Goal: Task Accomplishment & Management: Manage account settings

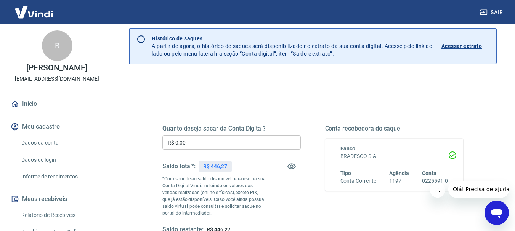
scroll to position [29, 0]
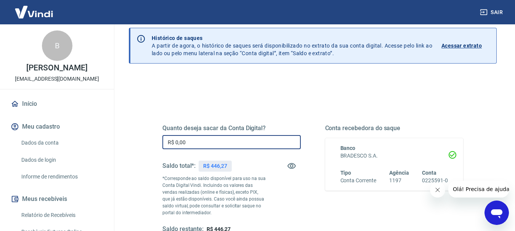
click at [266, 145] on input "R$ 0,00" at bounding box center [231, 142] width 138 height 14
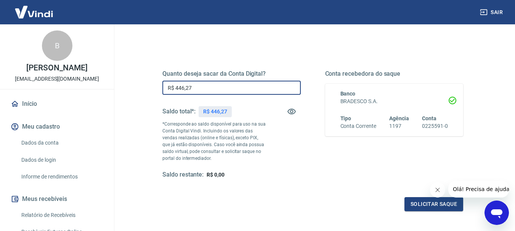
scroll to position [84, 0]
type input "R$ 446,27"
click at [409, 202] on button "Solicitar saque" at bounding box center [434, 204] width 59 height 14
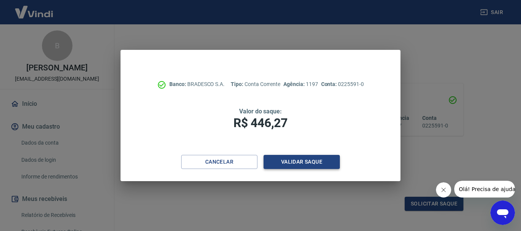
click at [308, 161] on button "Validar saque" at bounding box center [302, 162] width 76 height 14
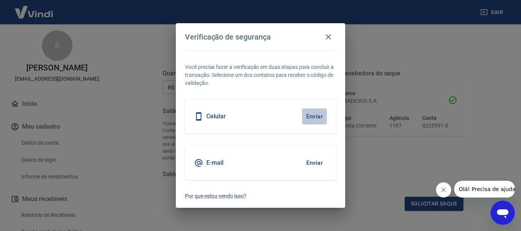
click at [318, 110] on button "Enviar" at bounding box center [314, 117] width 25 height 16
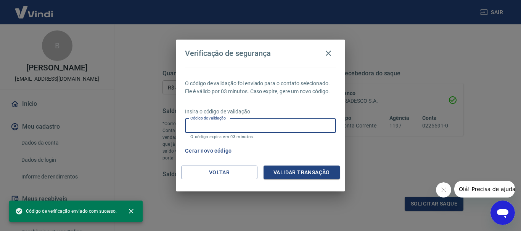
click at [276, 121] on input "Código de validação" at bounding box center [260, 126] width 151 height 14
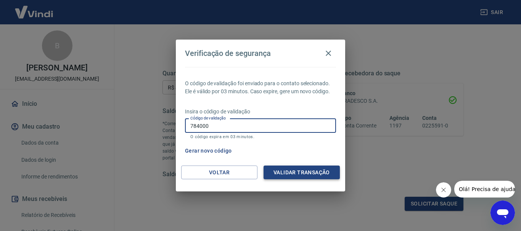
type input "784000"
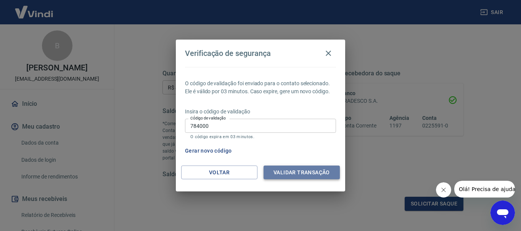
click at [307, 170] on button "Validar transação" at bounding box center [302, 173] width 76 height 14
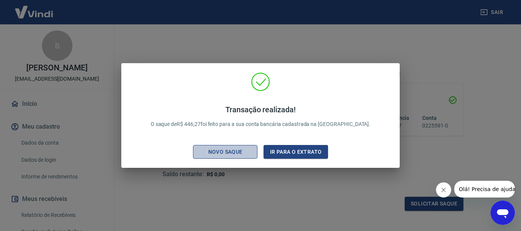
click at [246, 154] on div "Novo saque" at bounding box center [225, 153] width 53 height 10
